Goal: Task Accomplishment & Management: Use online tool/utility

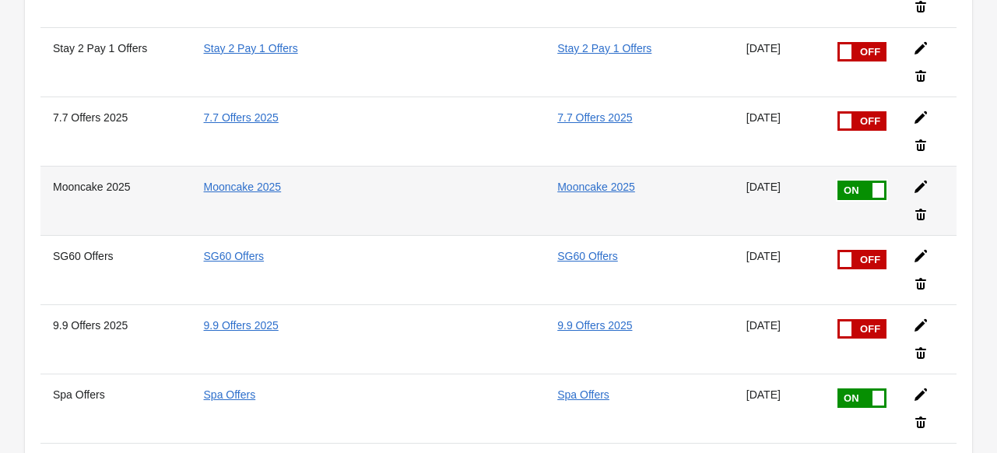
scroll to position [3425, 0]
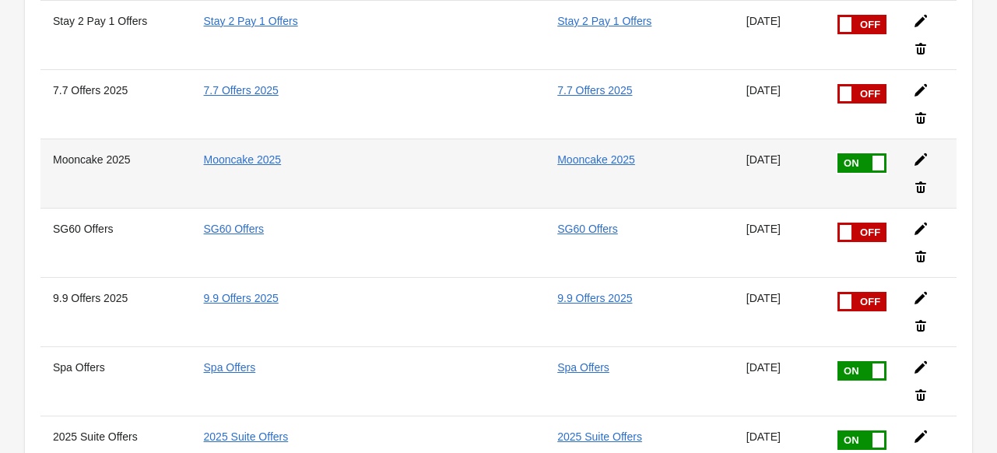
click at [845, 153] on span at bounding box center [887, 153] width 98 height 0
click at [0, 0] on input "checkbox" at bounding box center [0, 0] width 0 height 0
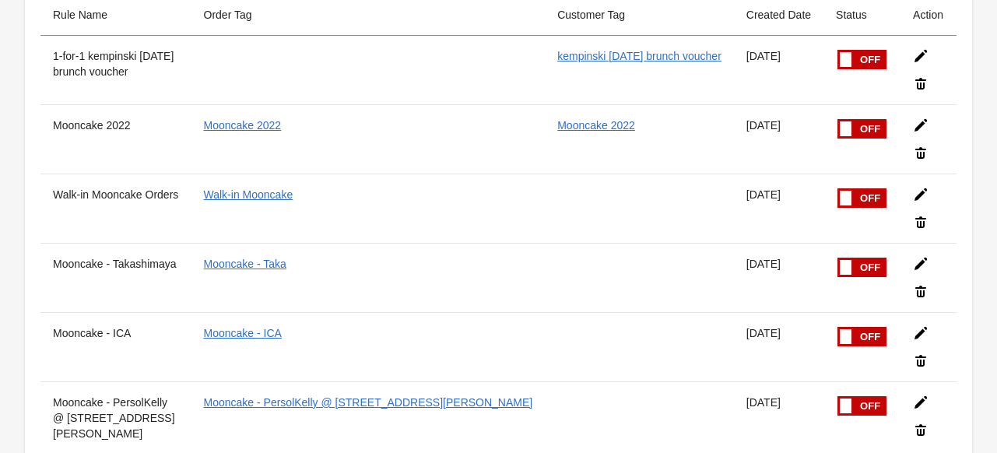
scroll to position [0, 0]
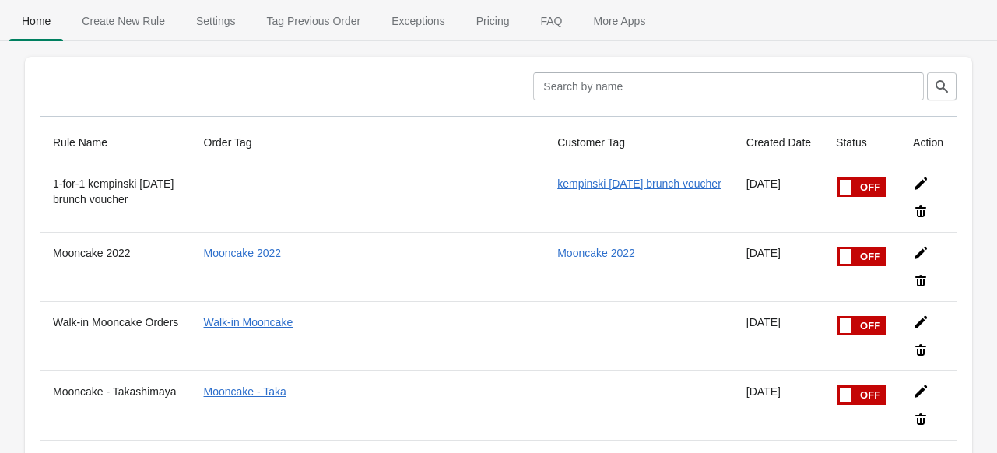
click at [148, 28] on span "Create New Rule" at bounding box center [123, 21] width 108 height 28
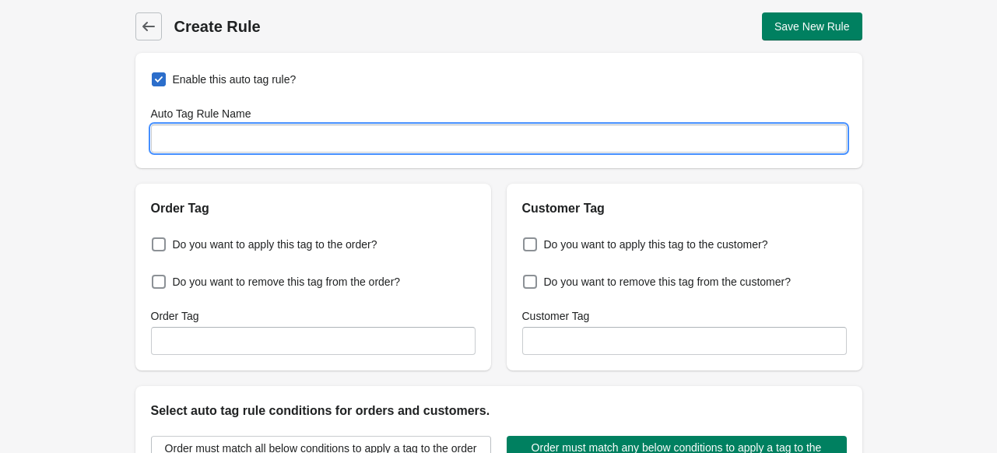
click at [308, 147] on input "Auto Tag Rule Name" at bounding box center [499, 139] width 696 height 28
type input "[DATE]"
click at [271, 246] on span "Do you want to apply this tag to the order?" at bounding box center [275, 245] width 205 height 16
click at [156, 241] on input "Do you want to apply this tag to the order?" at bounding box center [155, 240] width 1 height 1
checkbox input "true"
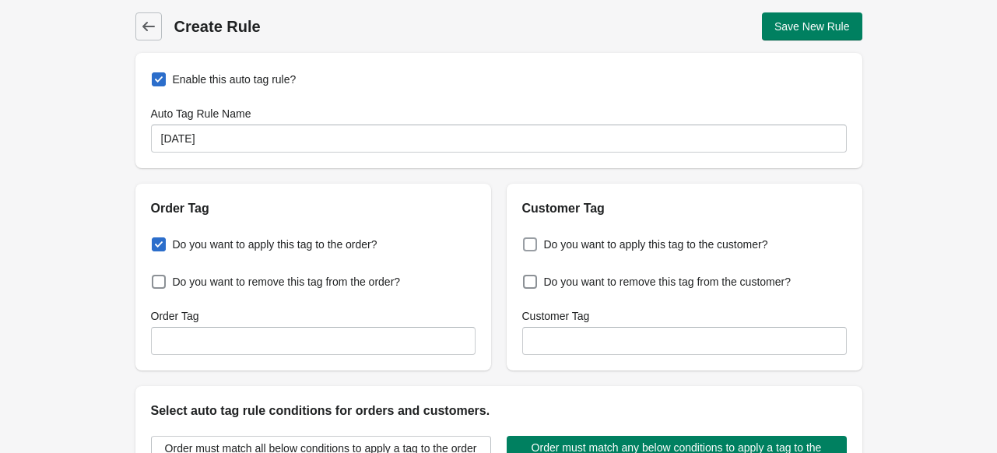
click at [578, 245] on span "Do you want to apply this tag to the customer?" at bounding box center [656, 245] width 224 height 16
click at [527, 241] on input "Do you want to apply this tag to the customer?" at bounding box center [526, 240] width 1 height 1
checkbox input "true"
click at [452, 315] on div "Order Tag" at bounding box center [313, 316] width 325 height 16
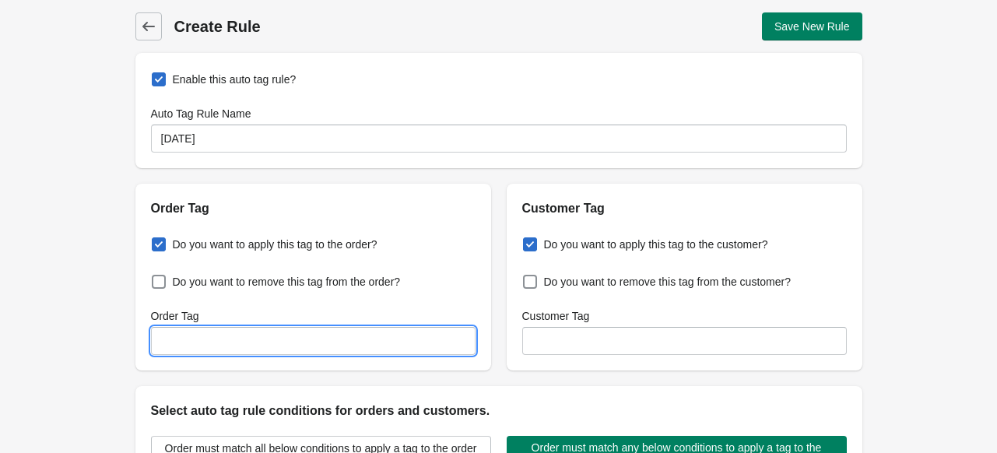
drag, startPoint x: 439, startPoint y: 341, endPoint x: 448, endPoint y: 343, distance: 8.7
click at [439, 342] on input "Order Tag" at bounding box center [313, 341] width 325 height 28
paste input "[DATE]"
type input "[DATE]"
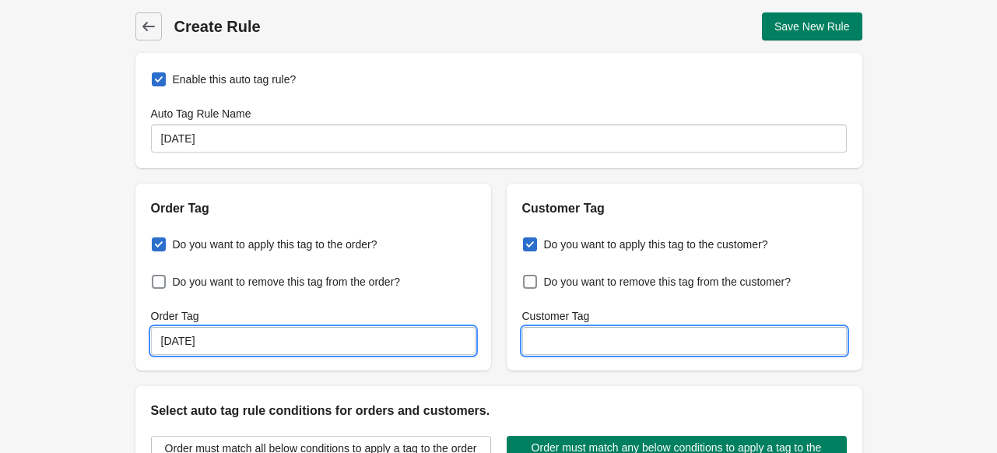
click at [560, 343] on input "Customer Tag" at bounding box center [684, 341] width 325 height 28
paste input "[DATE]"
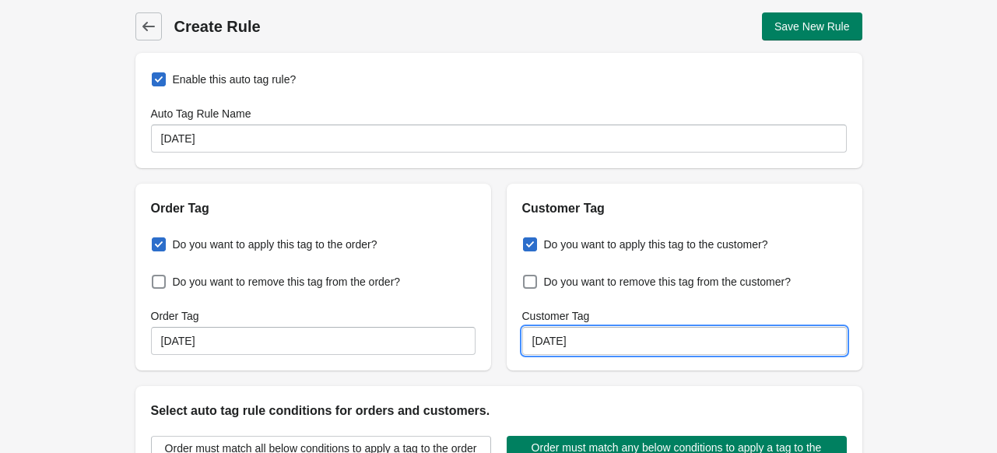
type input "[DATE]"
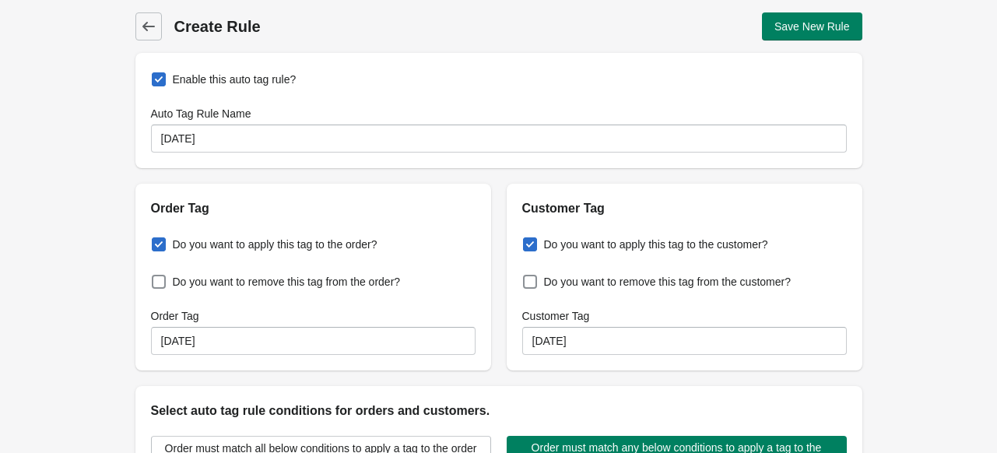
click at [511, 295] on div "Do you want to apply this tag to the customer? Do you want to remove this tag f…" at bounding box center [685, 294] width 356 height 153
click at [71, 206] on div "Back Create Rule Save New Rule Enable this auto tag rule? Auto Tag Rule Name [D…" at bounding box center [498, 377] width 997 height 754
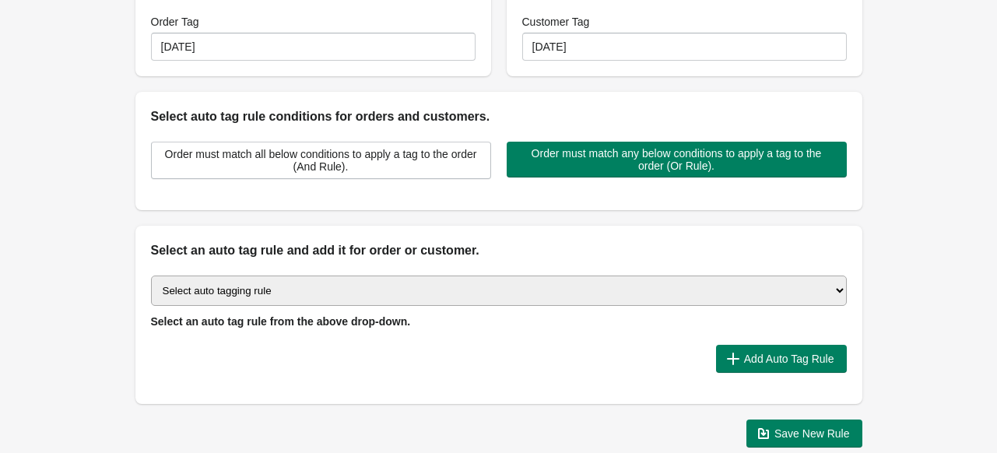
scroll to position [311, 0]
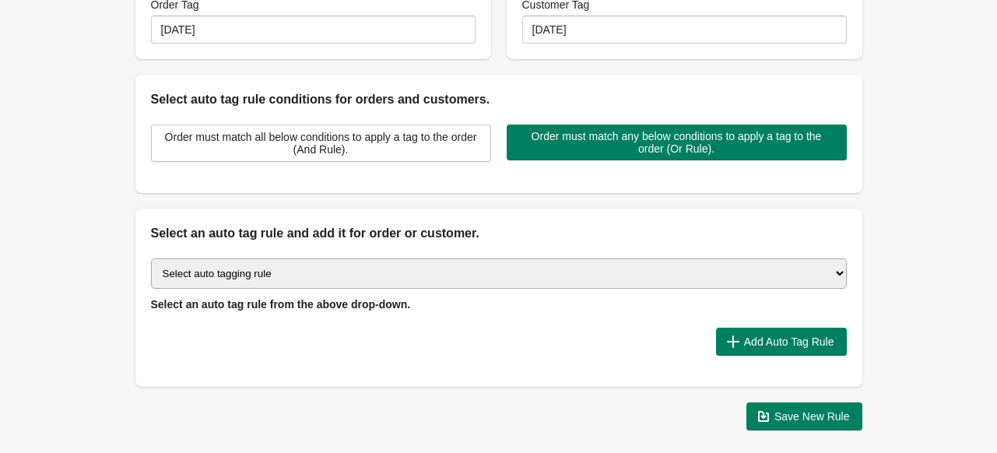
click at [333, 277] on select "Select auto tagging rule Tag by order amount Tag based on the order count (Volu…" at bounding box center [499, 273] width 696 height 30
select select "51"
click at [151, 258] on select "Select auto tagging rule Tag by order amount Tag based on the order count (Volu…" at bounding box center [499, 273] width 696 height 30
click at [345, 266] on select "Select auto tagging rule Tag by order amount Tag based on the order count (Volu…" at bounding box center [499, 273] width 696 height 30
click at [374, 355] on div "Select auto tagging rule Tag by order amount Tag based on the order count (Volu…" at bounding box center [498, 315] width 727 height 144
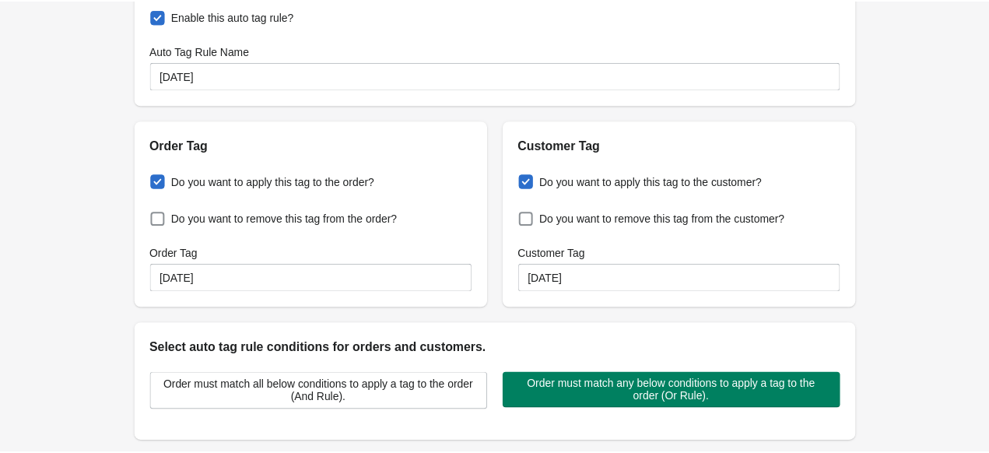
scroll to position [0, 0]
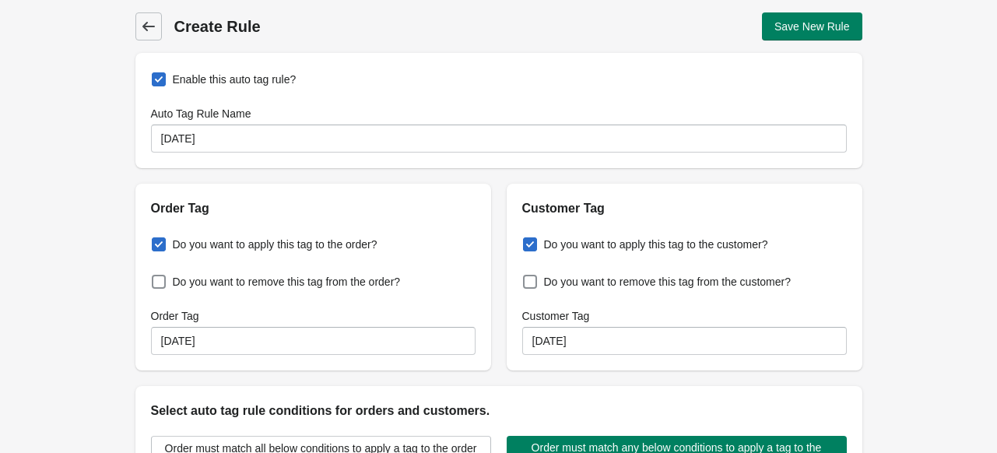
click at [141, 27] on icon at bounding box center [149, 27] width 16 height 16
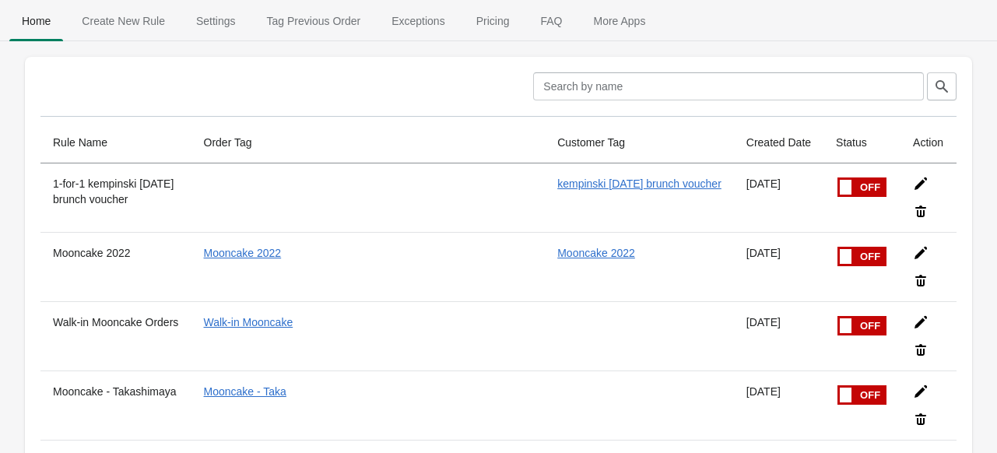
click at [111, 15] on span "Create New Rule" at bounding box center [123, 21] width 108 height 28
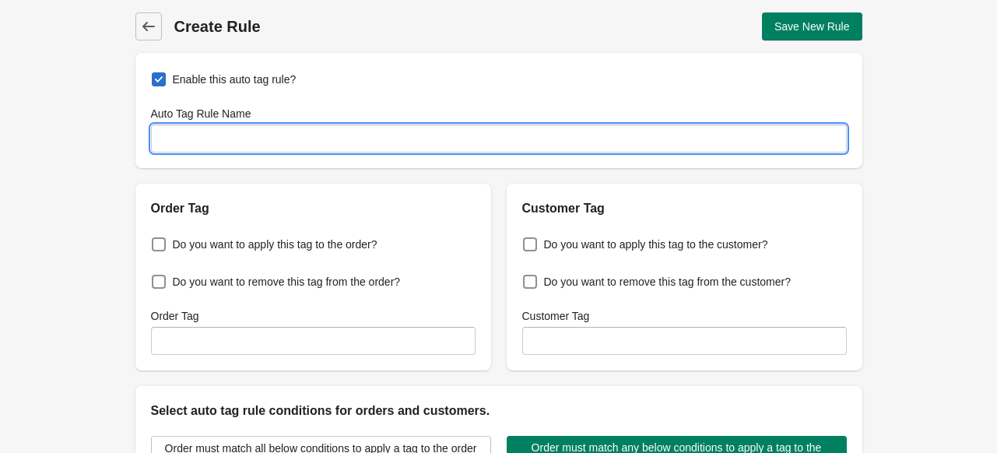
drag, startPoint x: 246, startPoint y: 146, endPoint x: 237, endPoint y: 133, distance: 15.6
click at [246, 147] on input "Auto Tag Rule Name" at bounding box center [499, 139] width 696 height 28
type input "[DATE]"
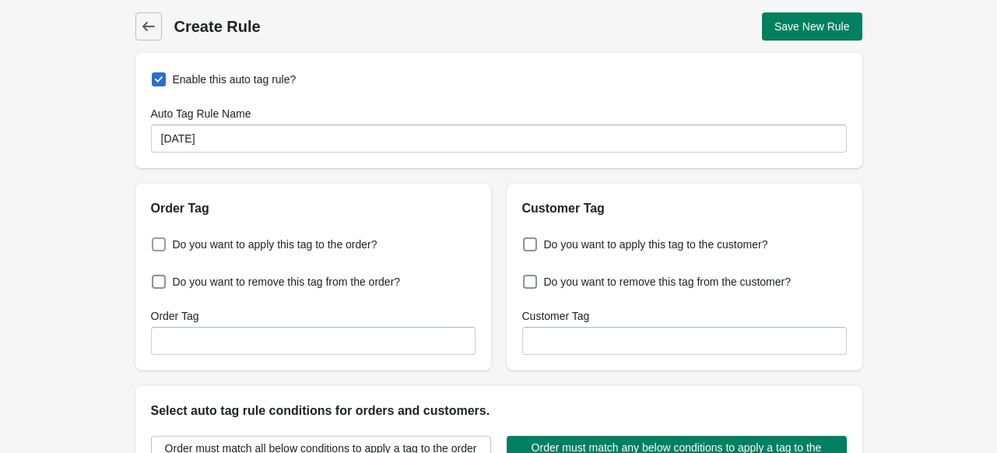
click at [279, 249] on span "Do you want to apply this tag to the order?" at bounding box center [275, 245] width 205 height 16
click at [156, 241] on input "Do you want to apply this tag to the order?" at bounding box center [155, 240] width 1 height 1
checkbox input "true"
click at [573, 244] on span "Do you want to apply this tag to the customer?" at bounding box center [656, 245] width 224 height 16
click at [527, 241] on input "Do you want to apply this tag to the customer?" at bounding box center [526, 240] width 1 height 1
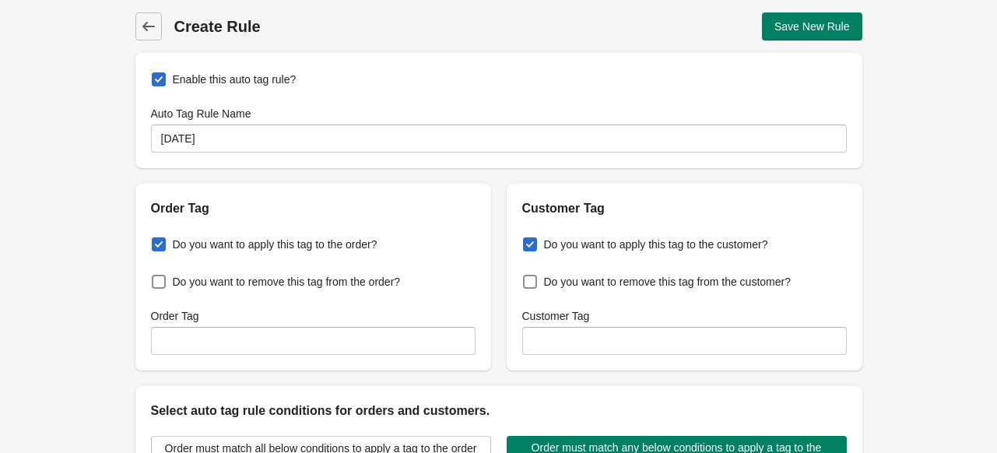
checkbox input "true"
click at [440, 326] on div "Order Tag" at bounding box center [313, 331] width 325 height 47
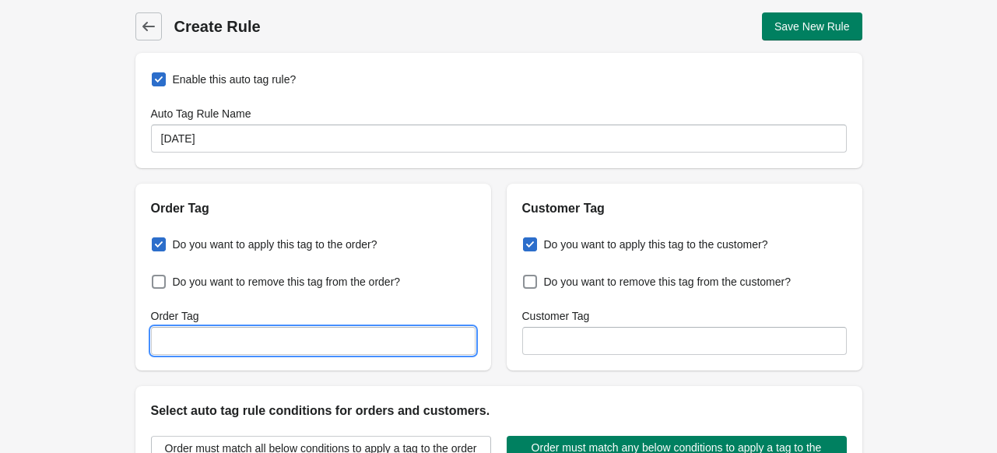
click at [428, 343] on input "Order Tag" at bounding box center [313, 341] width 325 height 28
paste input "[DATE]"
type input "[DATE]"
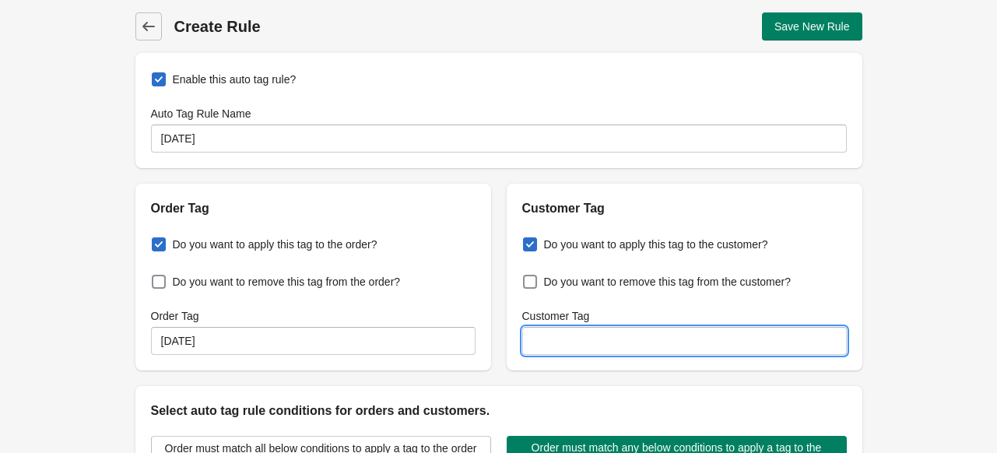
click at [550, 339] on input "Customer Tag" at bounding box center [684, 341] width 325 height 28
paste input "[DATE]"
type input "[DATE]"
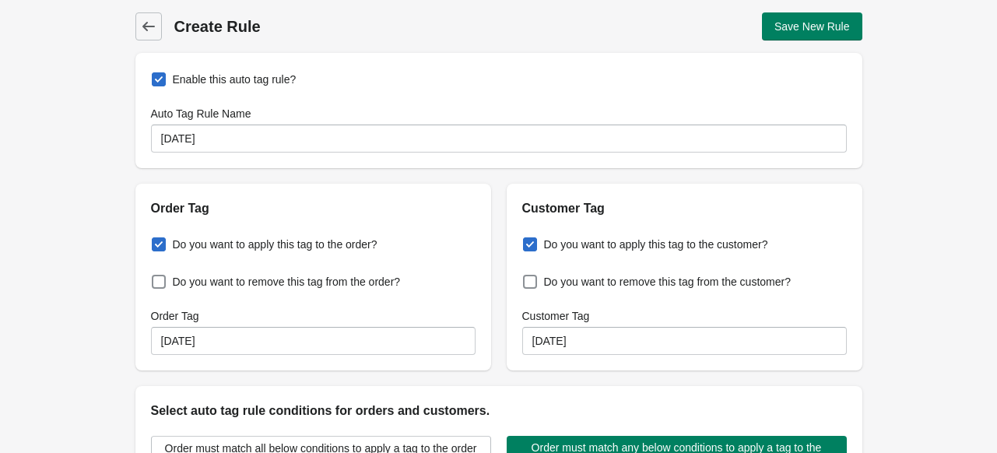
click at [65, 307] on div "Back Create Rule Save New Rule Enable this auto tag rule? Auto Tag Rule Name [D…" at bounding box center [498, 377] width 997 height 754
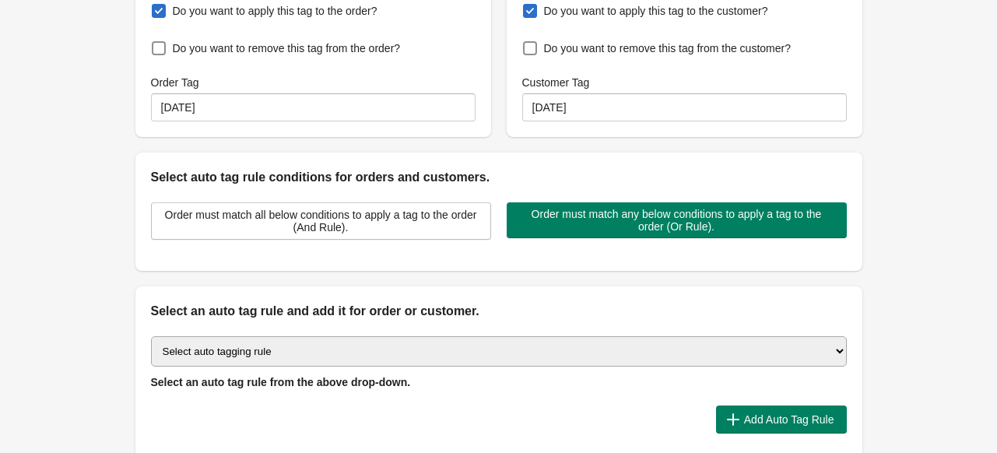
click at [439, 347] on select "Select auto tagging rule Tag by order amount Tag based on the order count (Volu…" at bounding box center [499, 351] width 696 height 30
select select "2"
click at [151, 336] on select "Select auto tagging rule Tag by order amount Tag based on the order count (Volu…" at bounding box center [499, 351] width 696 height 30
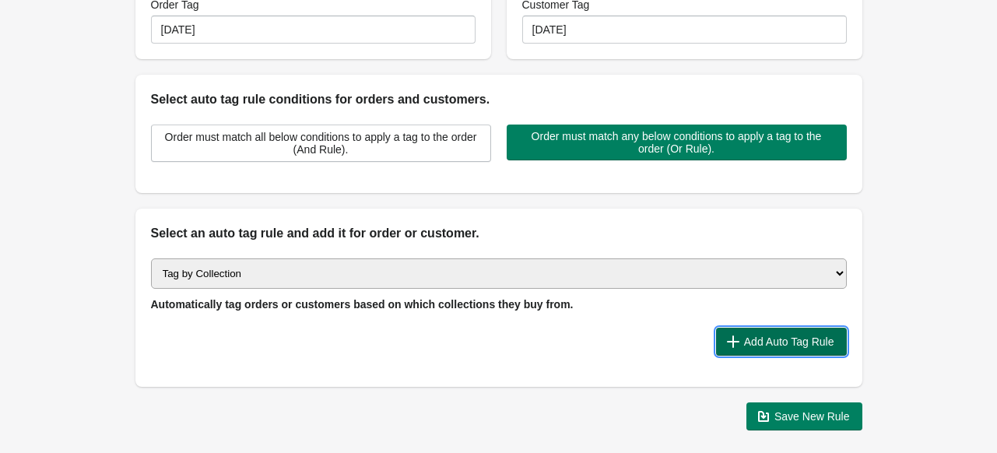
click at [755, 340] on span "Add Auto Tag Rule" at bounding box center [789, 342] width 90 height 12
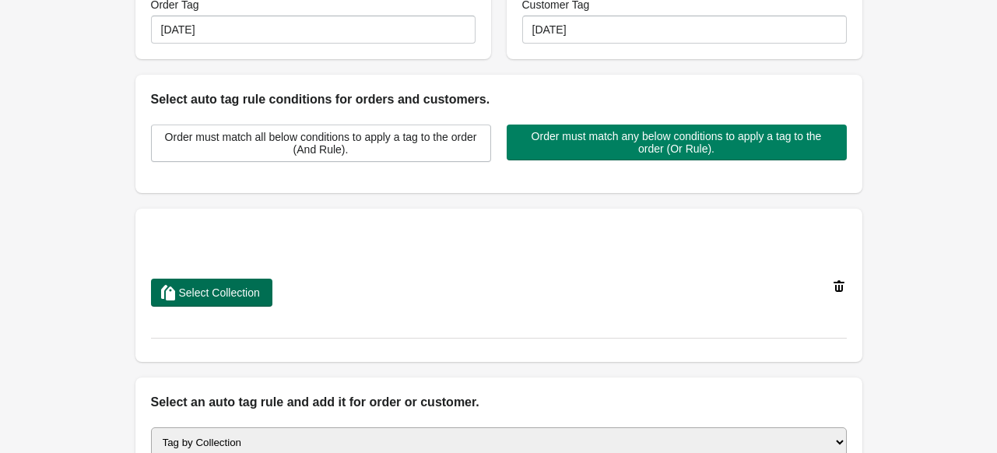
click at [247, 300] on span "Select Collection" at bounding box center [211, 293] width 97 height 16
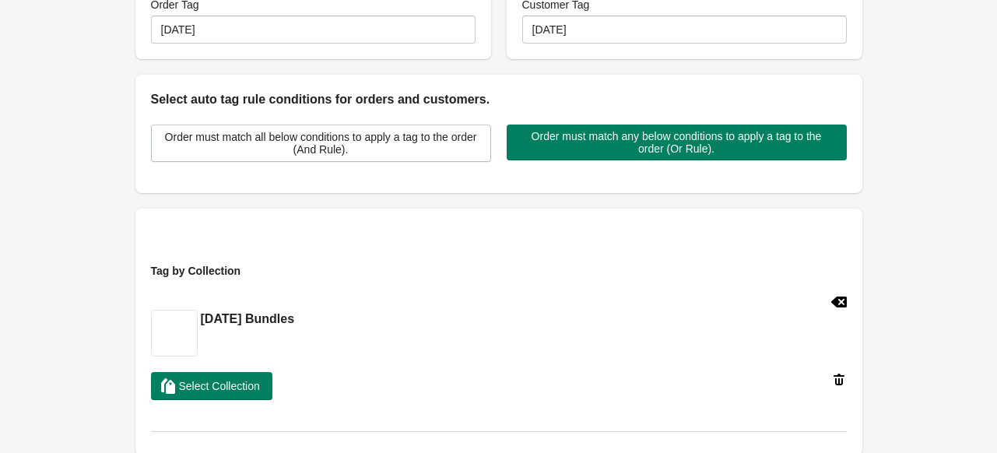
click at [58, 235] on div "Back Create Rule Save New Rule Enable this auto tag rule? Auto Tag Rule Name Th…" at bounding box center [498, 197] width 997 height 1017
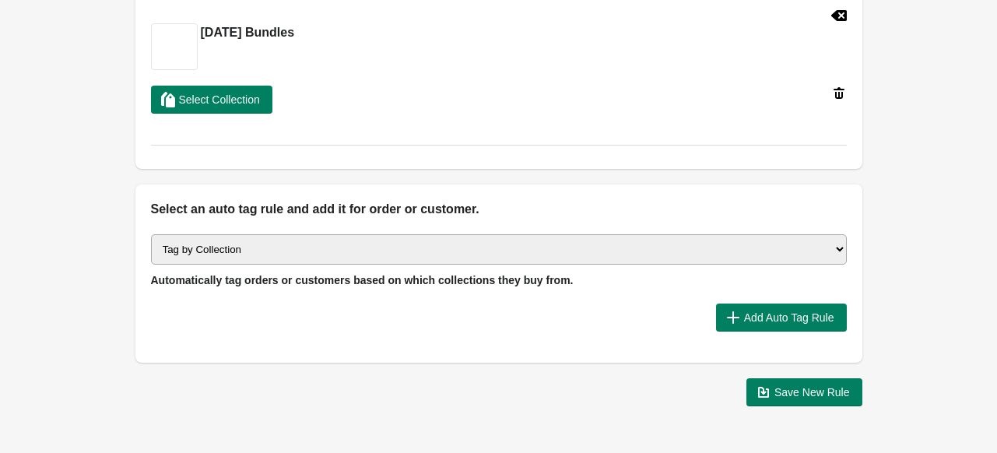
scroll to position [643, 0]
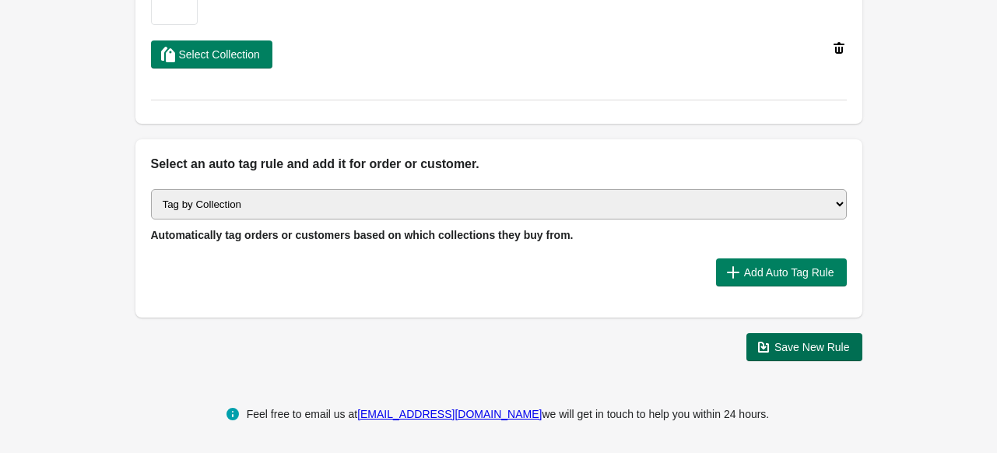
click at [793, 347] on span "Save New Rule" at bounding box center [813, 347] width 76 height 12
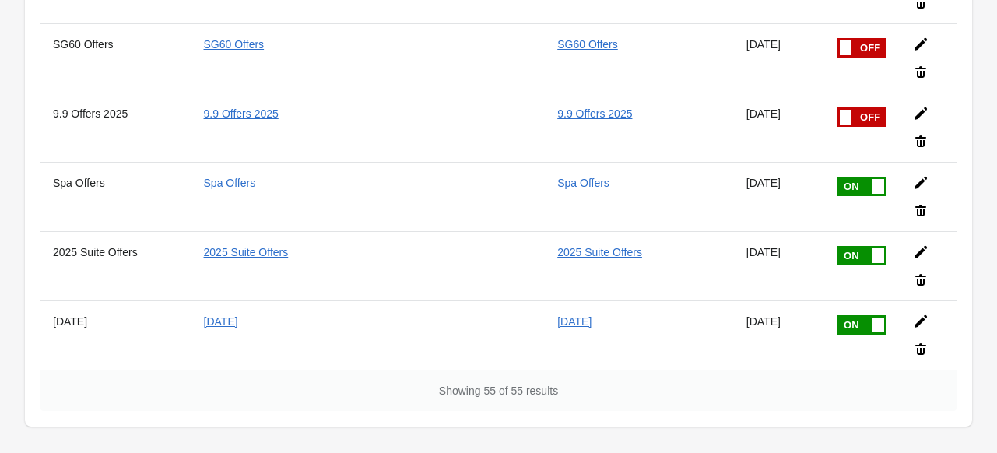
scroll to position [3353, 0]
